Goal: Information Seeking & Learning: Learn about a topic

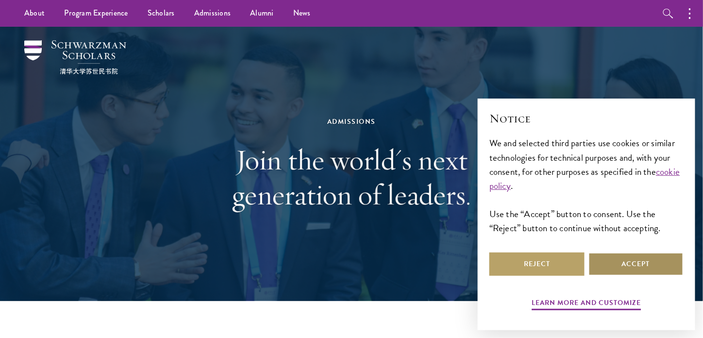
click at [608, 263] on button "Accept" at bounding box center [635, 263] width 95 height 23
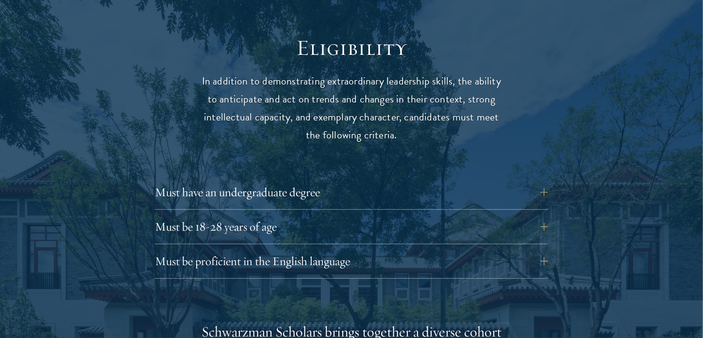
scroll to position [1310, 0]
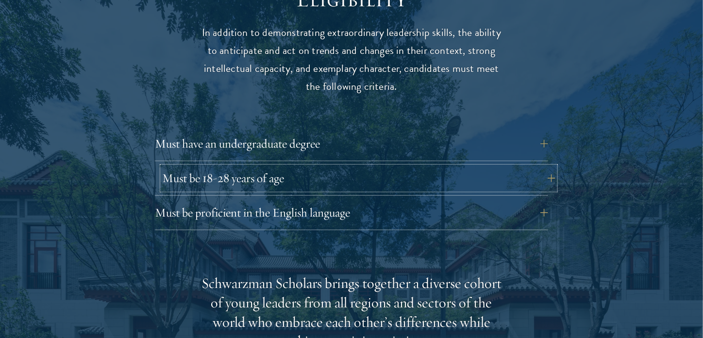
click at [320, 166] on button "Must be 18-28 years of age" at bounding box center [358, 177] width 393 height 23
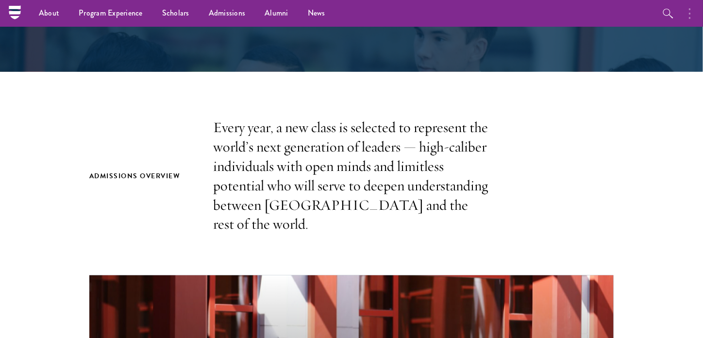
scroll to position [129, 0]
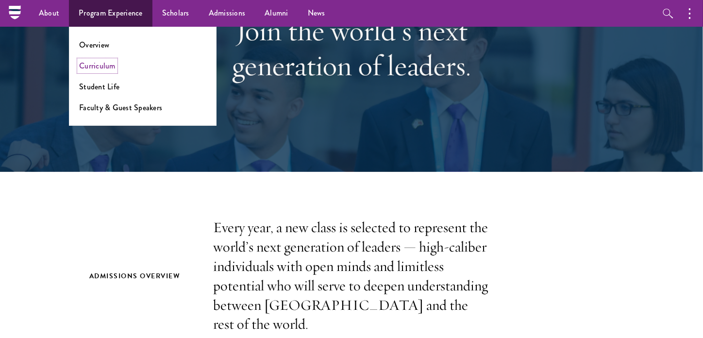
click at [106, 70] on link "Curriculum" at bounding box center [97, 65] width 36 height 11
